Goal: Task Accomplishment & Management: Complete application form

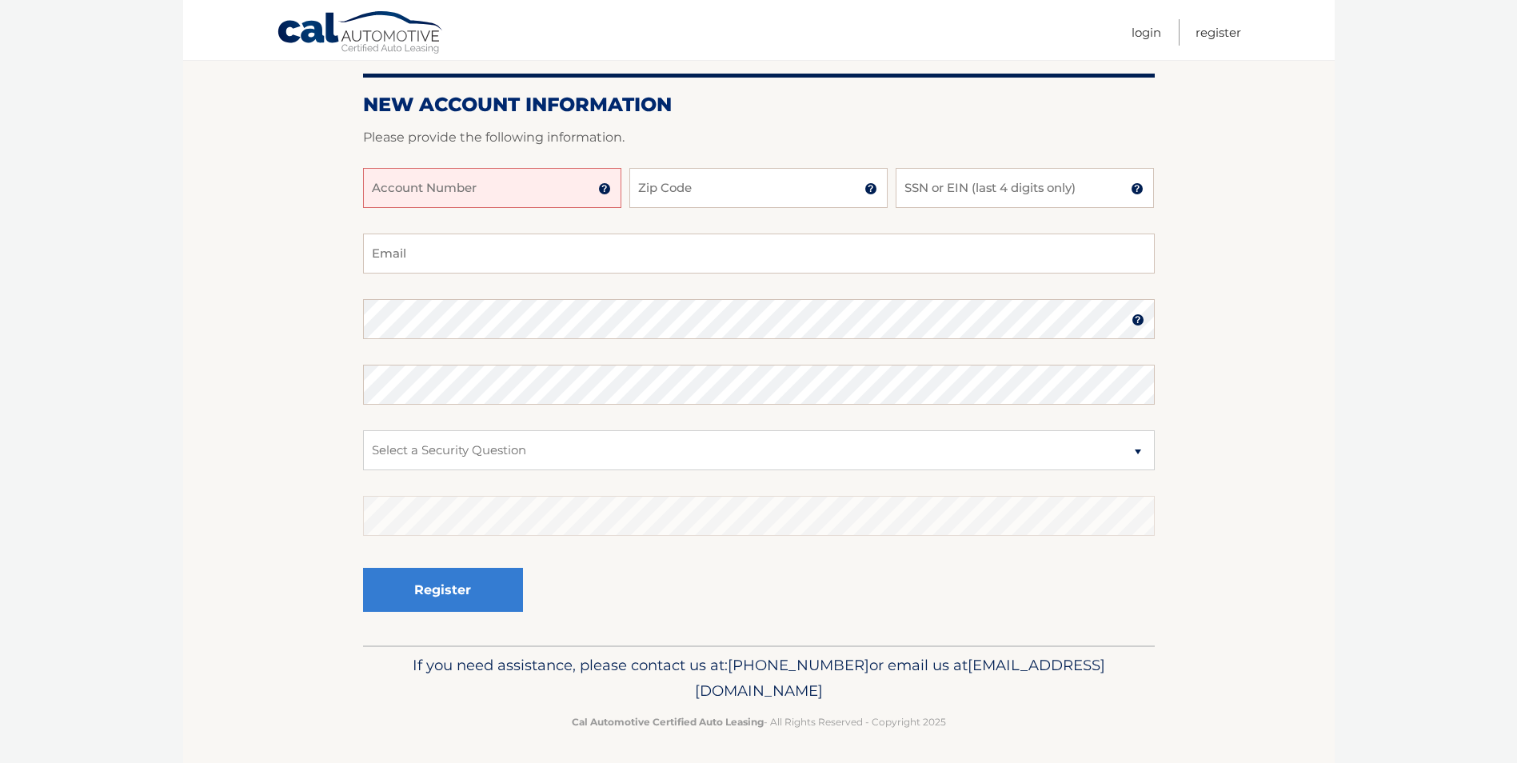
scroll to position [179, 0]
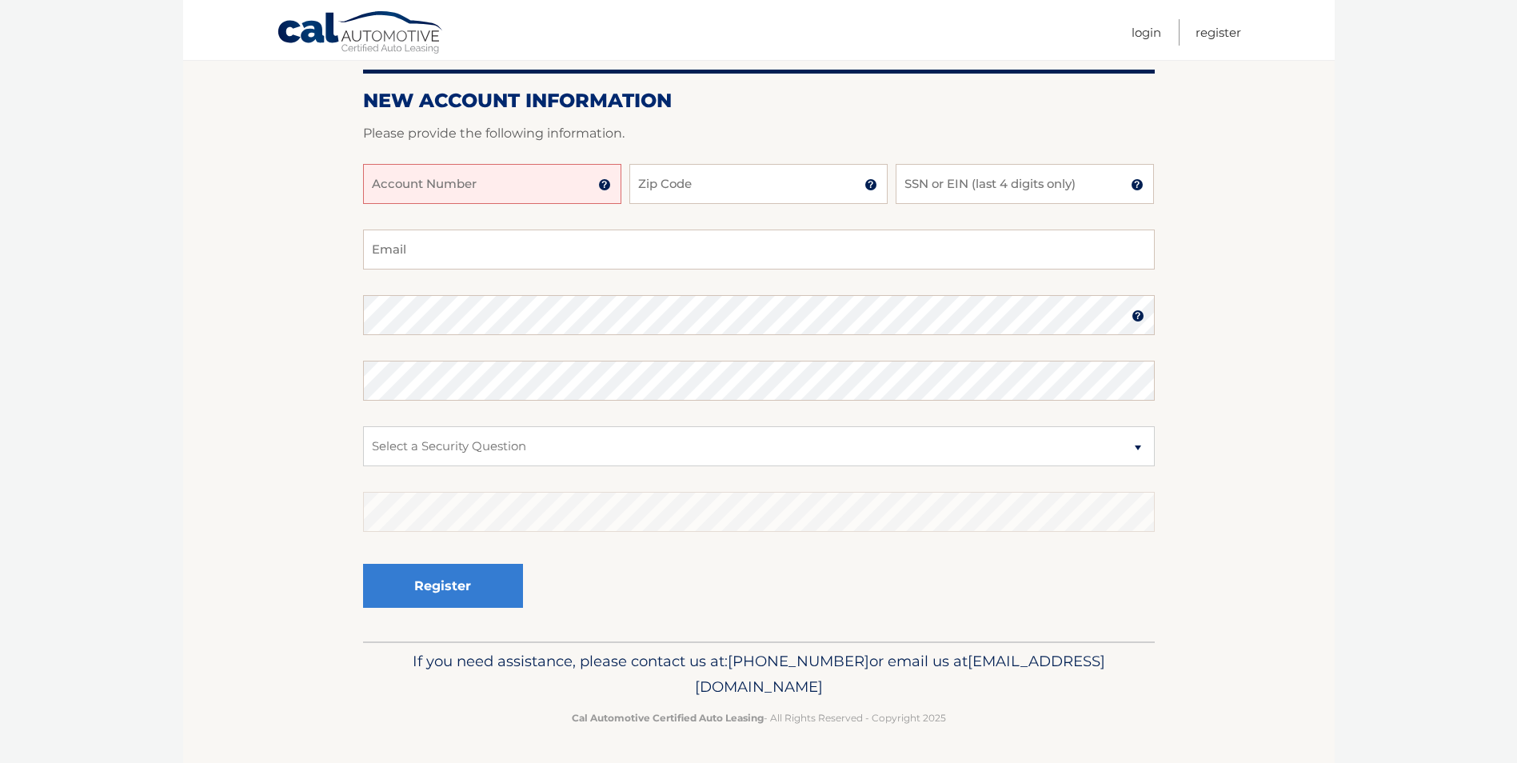
click at [424, 181] on input "Account Number" at bounding box center [492, 184] width 258 height 40
type input "44455988267"
click at [702, 183] on input "Zip Code" at bounding box center [758, 184] width 258 height 40
type input "11784"
click at [940, 170] on input "SSN or EIN (last 4 digits only)" at bounding box center [1025, 184] width 258 height 40
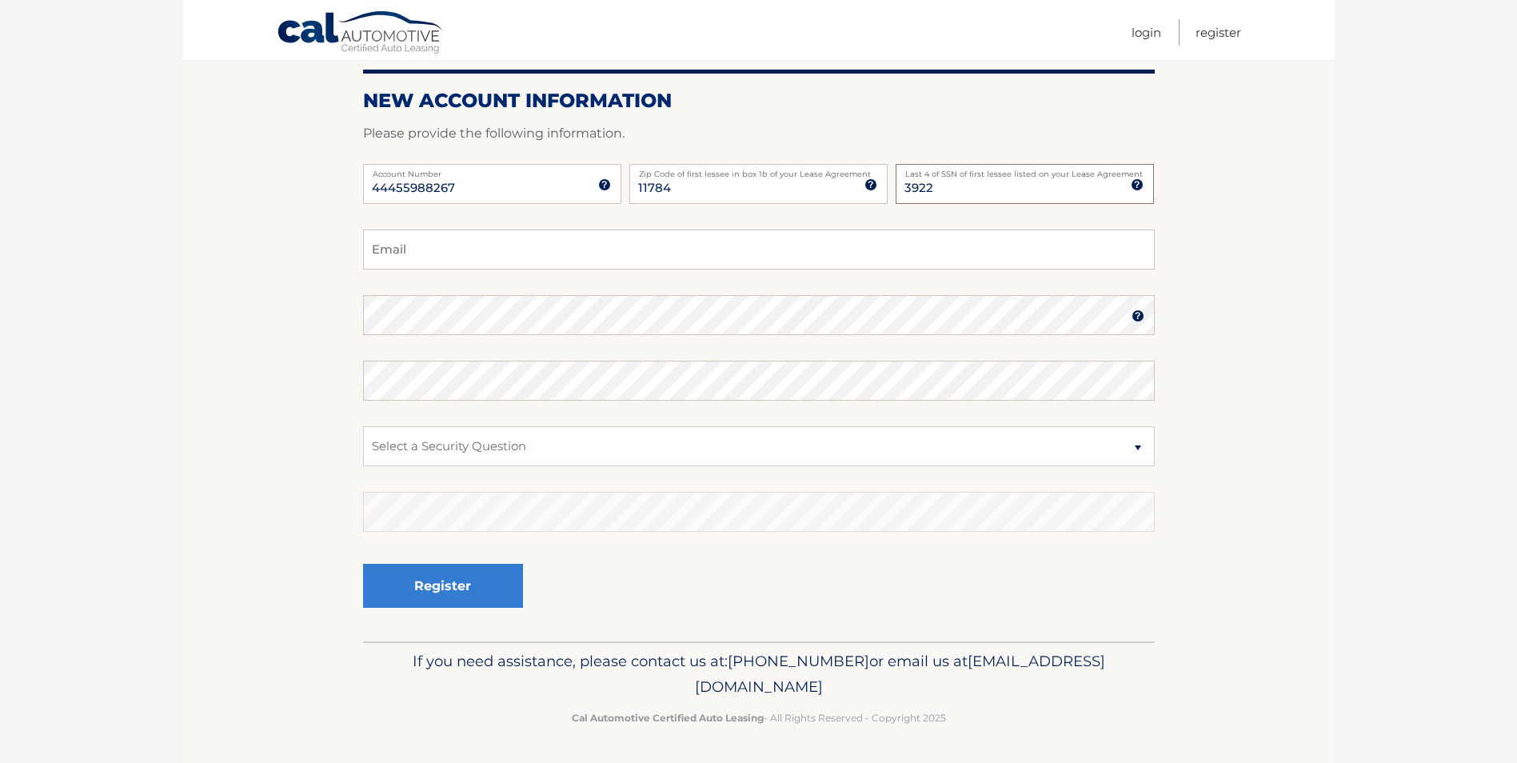
type input "3922"
click at [538, 264] on input "Email" at bounding box center [759, 250] width 792 height 40
type input "gatita_love1129@yahoo.com"
click at [1128, 320] on keeper-lock "Open Keeper Popup" at bounding box center [1137, 315] width 19 height 19
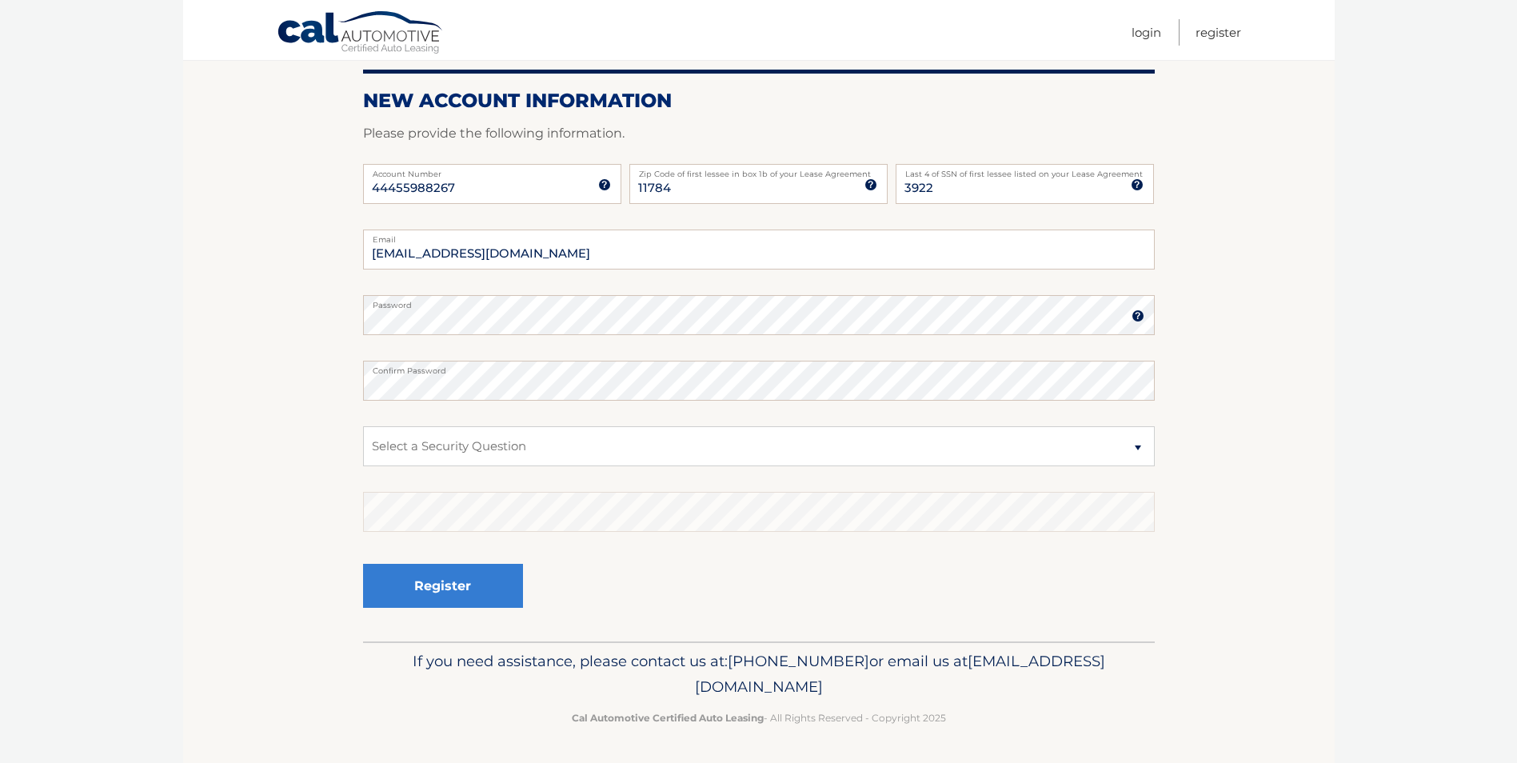
click at [1128, 387] on keeper-lock "Open Keeper Popup" at bounding box center [1137, 380] width 19 height 19
click at [916, 448] on select "Select a Security Question What was the name of your elementary school? What is…" at bounding box center [759, 446] width 792 height 40
select select "2"
click at [363, 426] on select "Select a Security Question What was the name of your elementary school? What is…" at bounding box center [759, 446] width 792 height 40
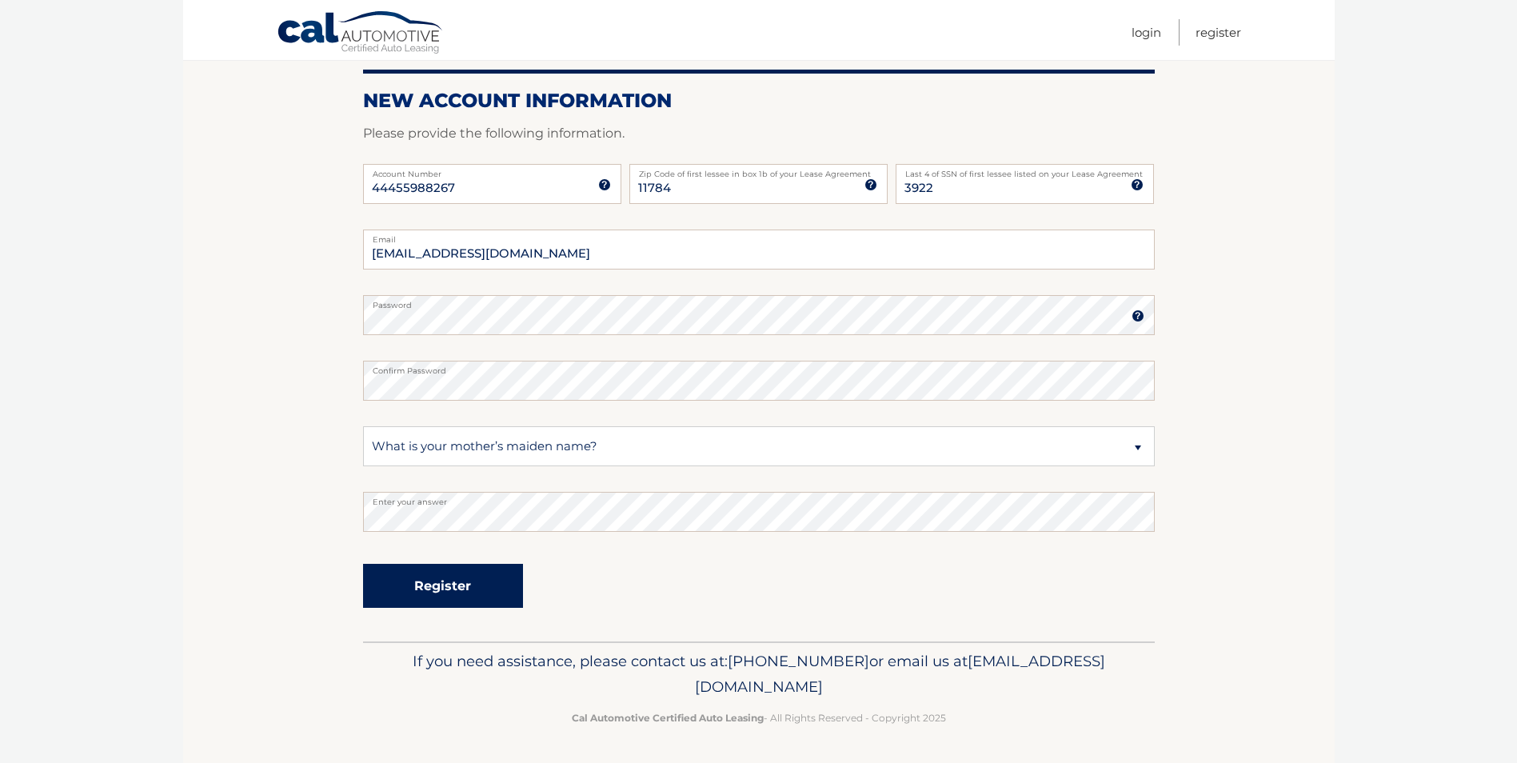
click at [508, 598] on button "Register" at bounding box center [443, 586] width 160 height 44
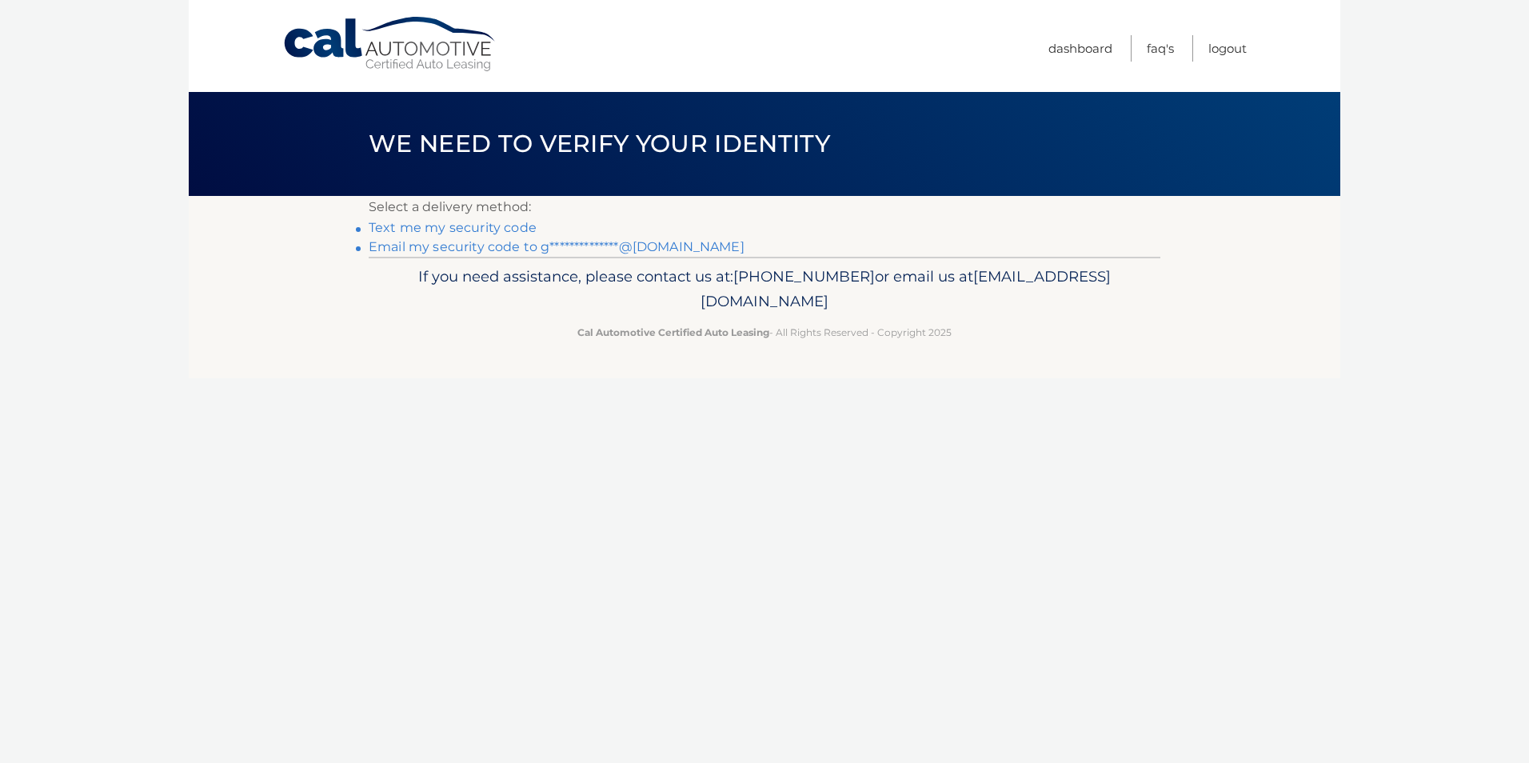
click at [505, 227] on link "Text me my security code" at bounding box center [453, 227] width 168 height 15
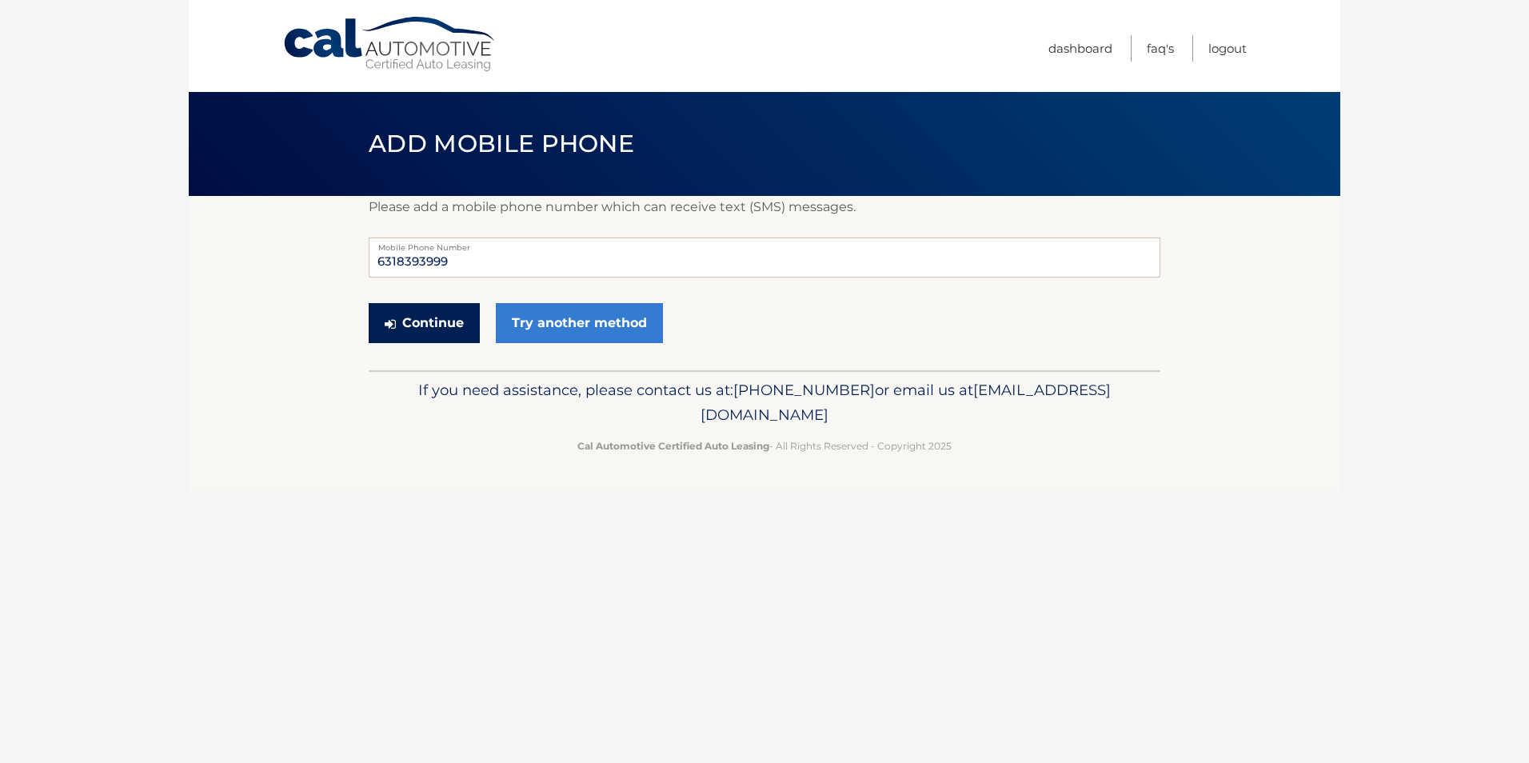
click at [442, 330] on button "Continue" at bounding box center [424, 323] width 111 height 40
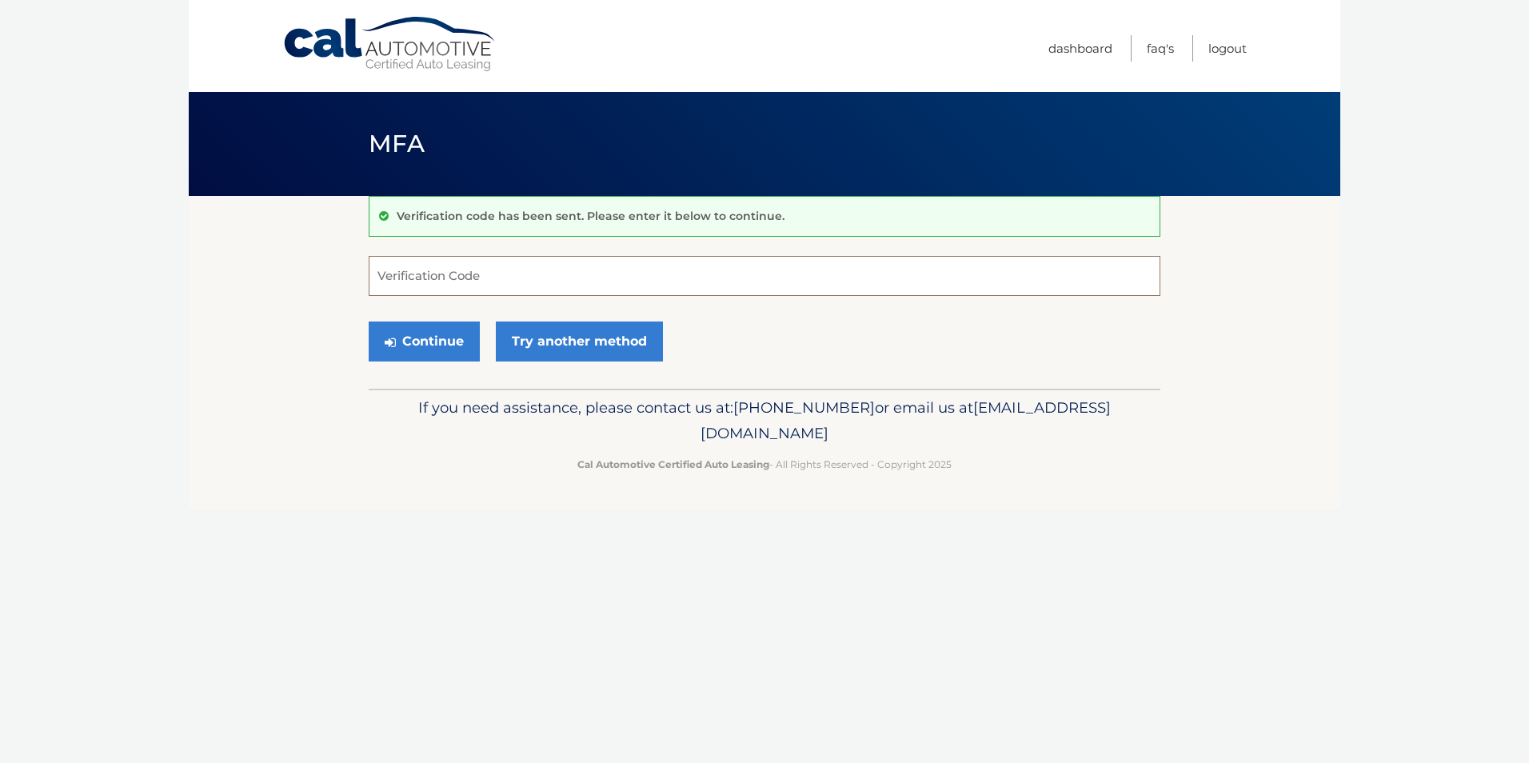
click at [500, 275] on input "Verification Code" at bounding box center [765, 276] width 792 height 40
click at [512, 281] on input "Verification Code" at bounding box center [765, 276] width 792 height 40
type input "455936"
click at [369, 321] on button "Continue" at bounding box center [424, 341] width 111 height 40
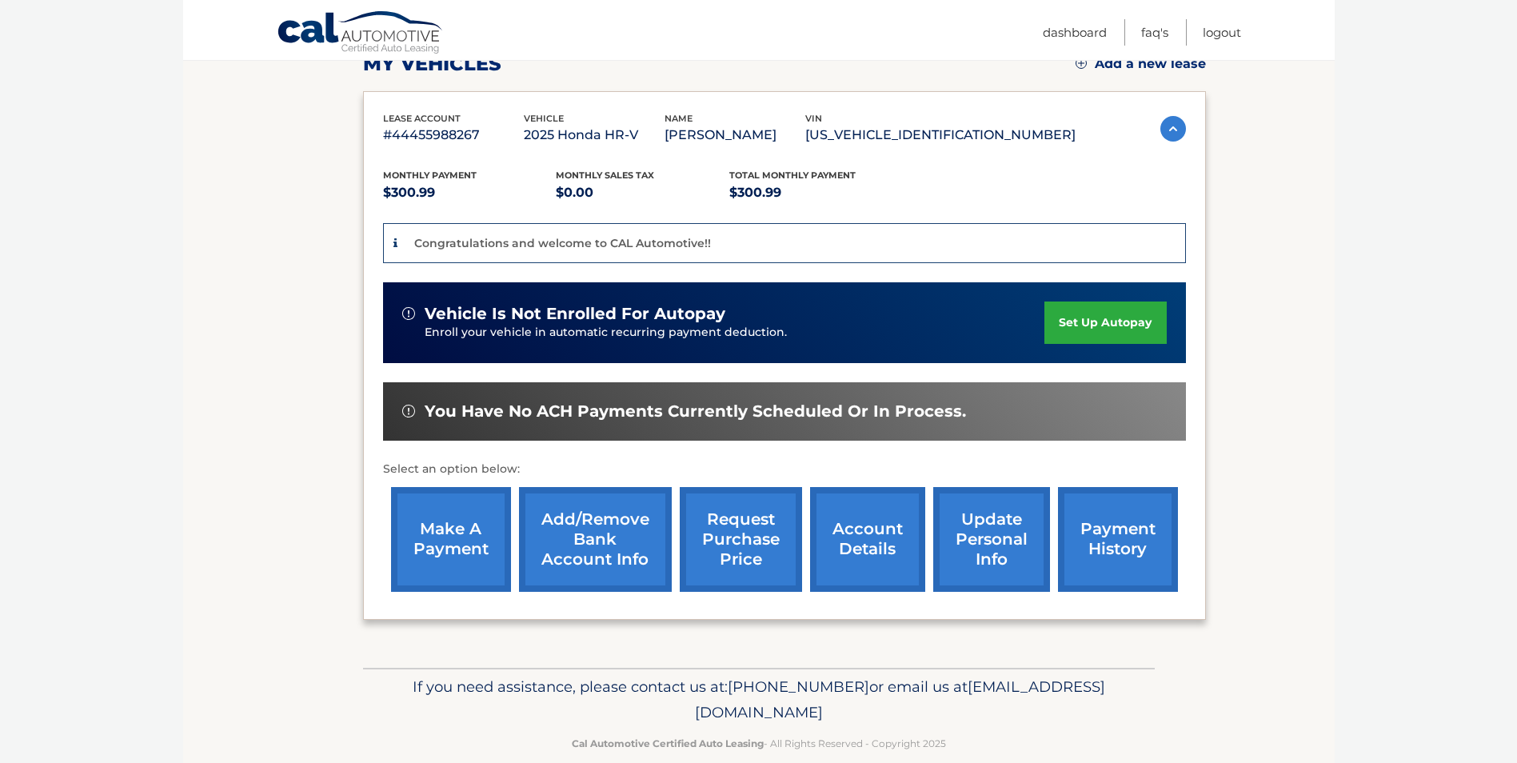
scroll to position [266, 0]
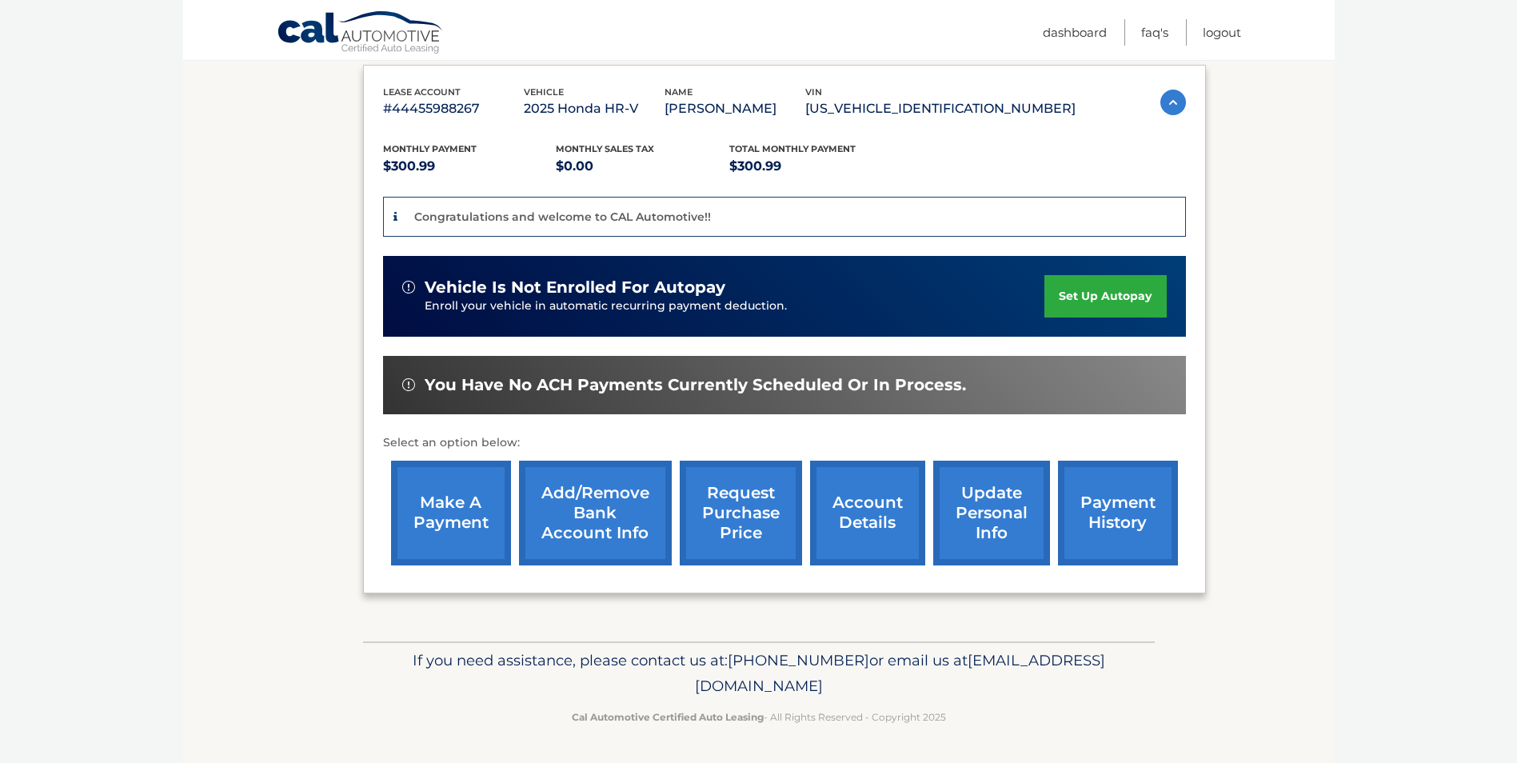
click at [621, 517] on link "Add/Remove bank account info" at bounding box center [595, 513] width 153 height 105
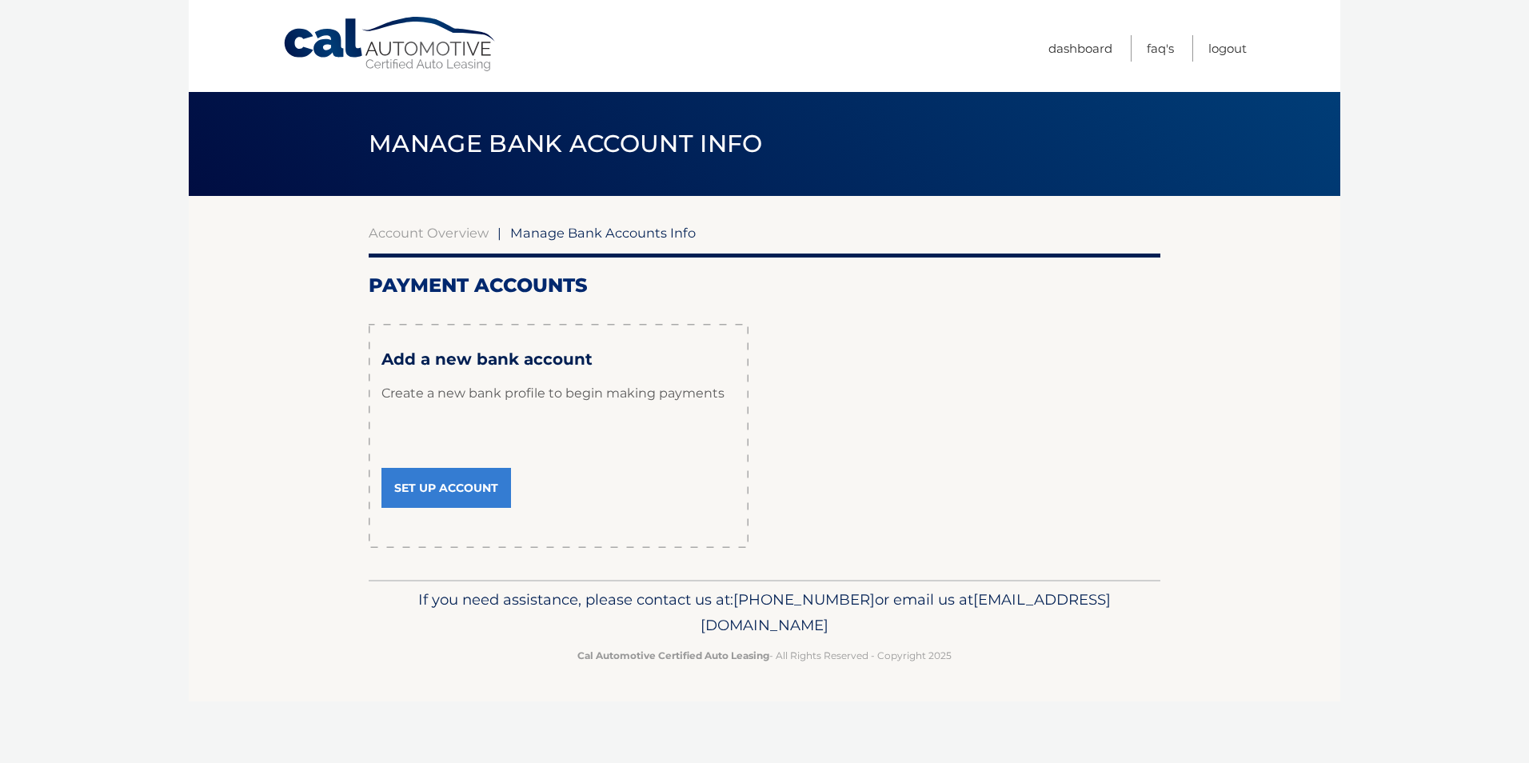
click at [438, 489] on link "Set Up Account" at bounding box center [446, 488] width 130 height 40
